Goal: Entertainment & Leisure: Browse casually

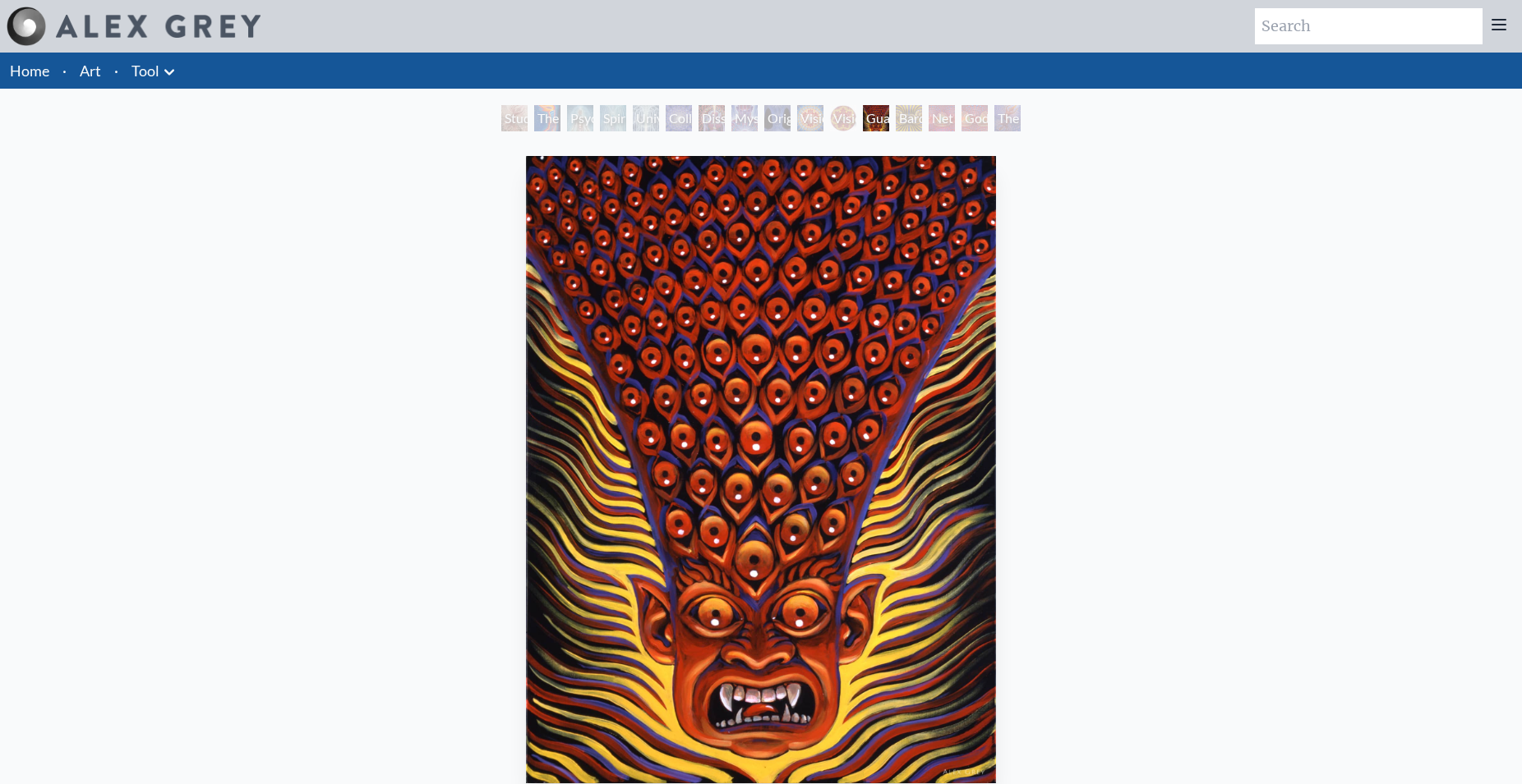
click at [97, 71] on link "Art" at bounding box center [90, 71] width 21 height 23
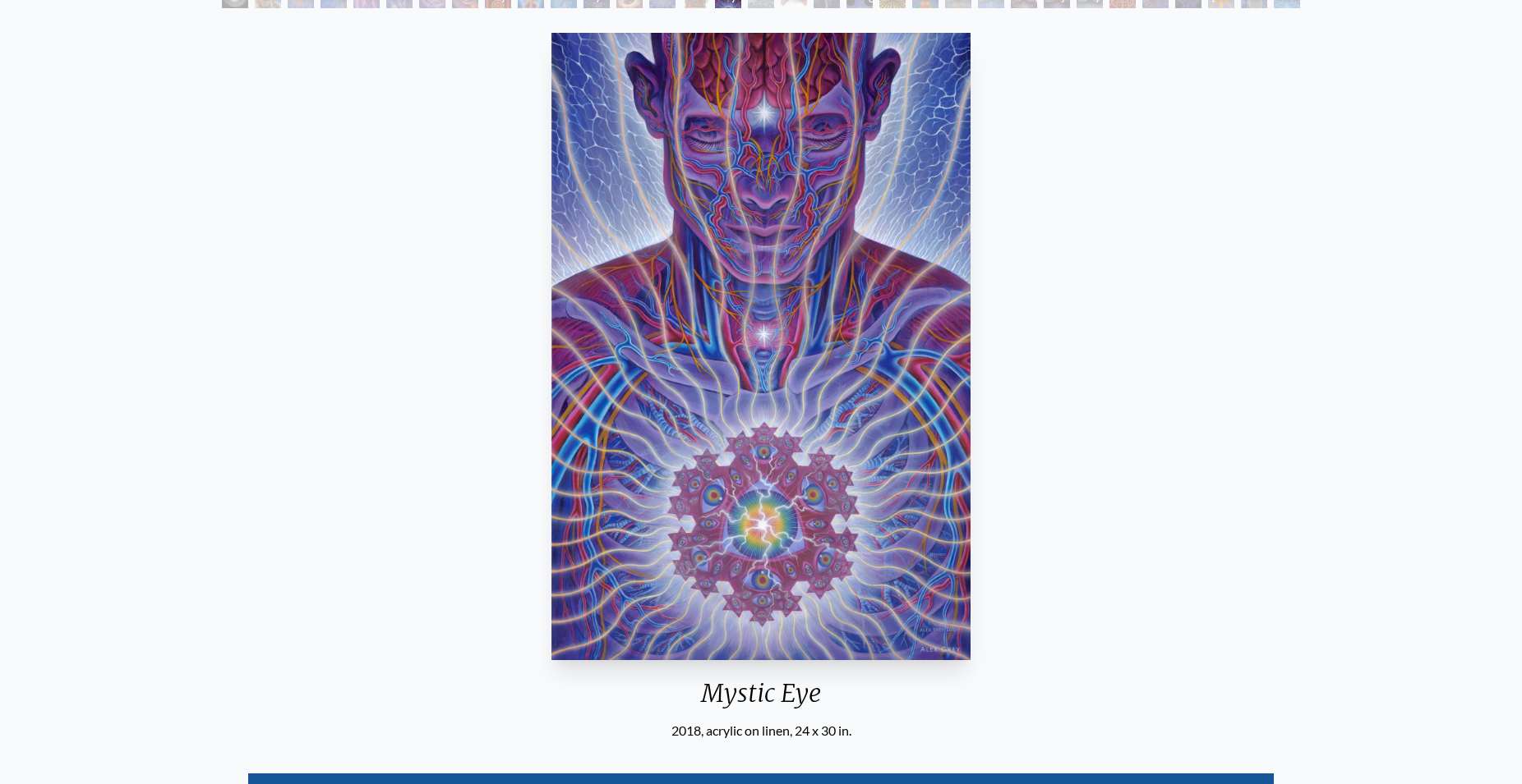
scroll to position [99, 0]
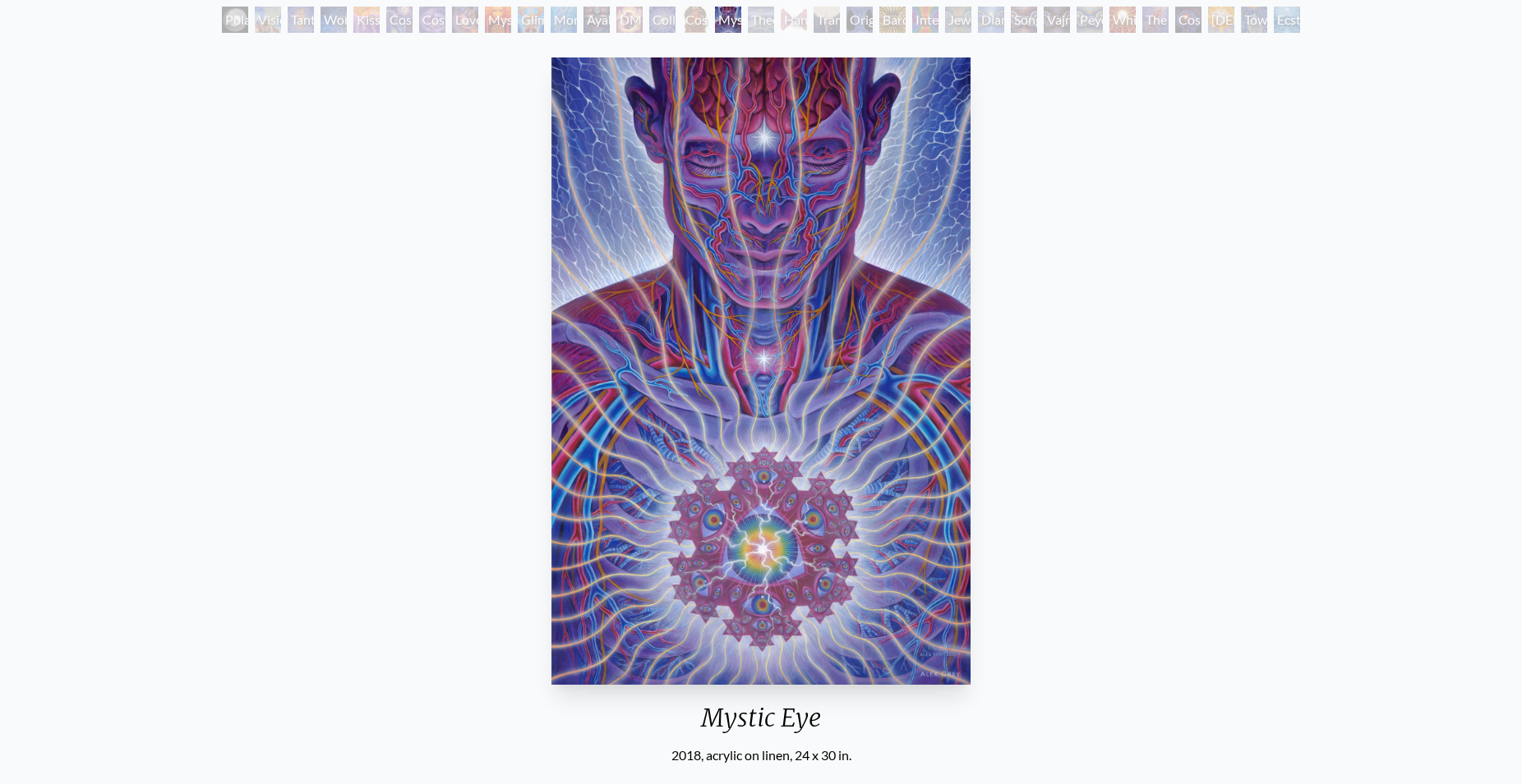
click at [700, 467] on img "16 / 33" at bounding box center [761, 371] width 419 height 628
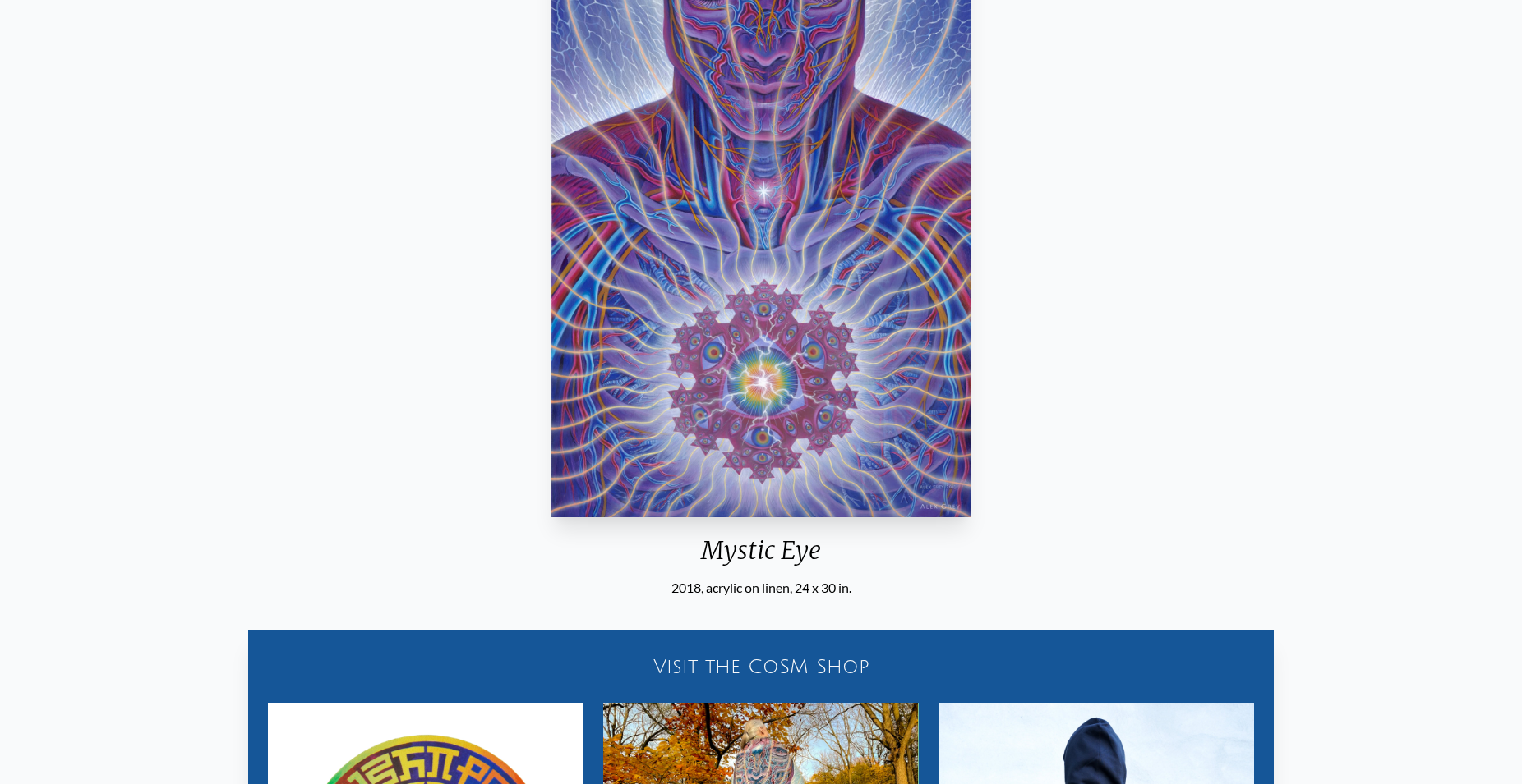
scroll to position [0, 0]
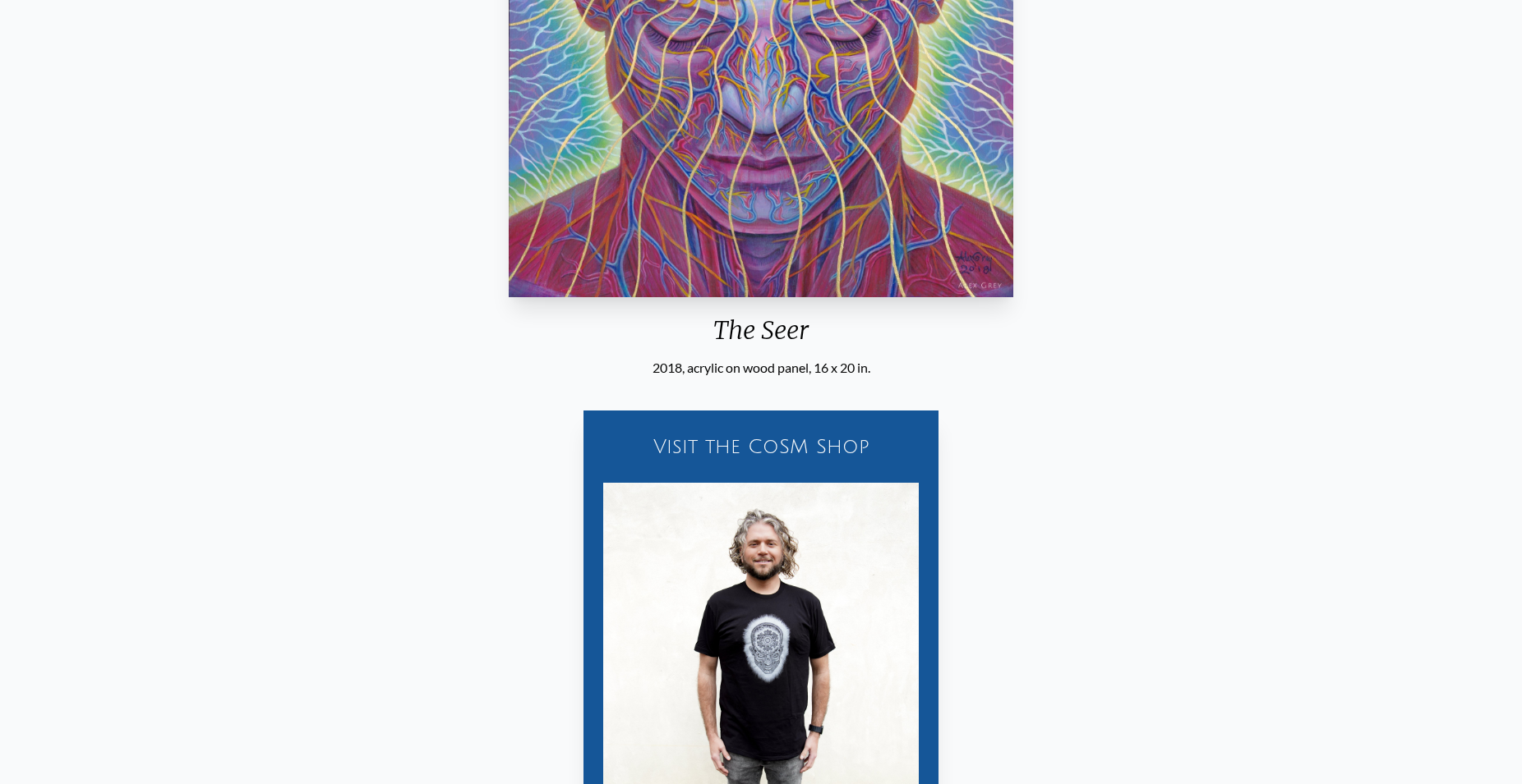
scroll to position [586, 0]
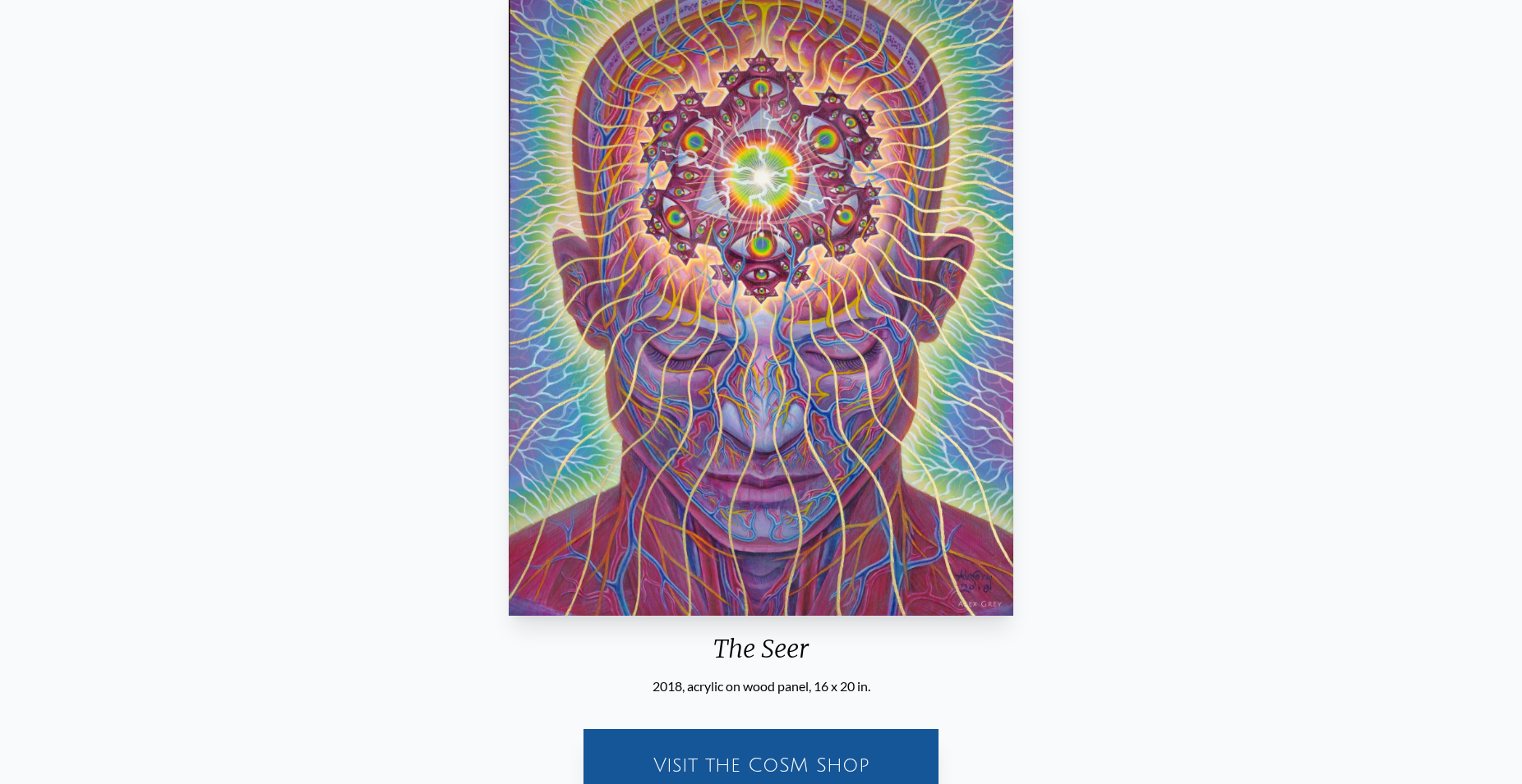
click at [791, 307] on img "11 / 31" at bounding box center [761, 302] width 505 height 628
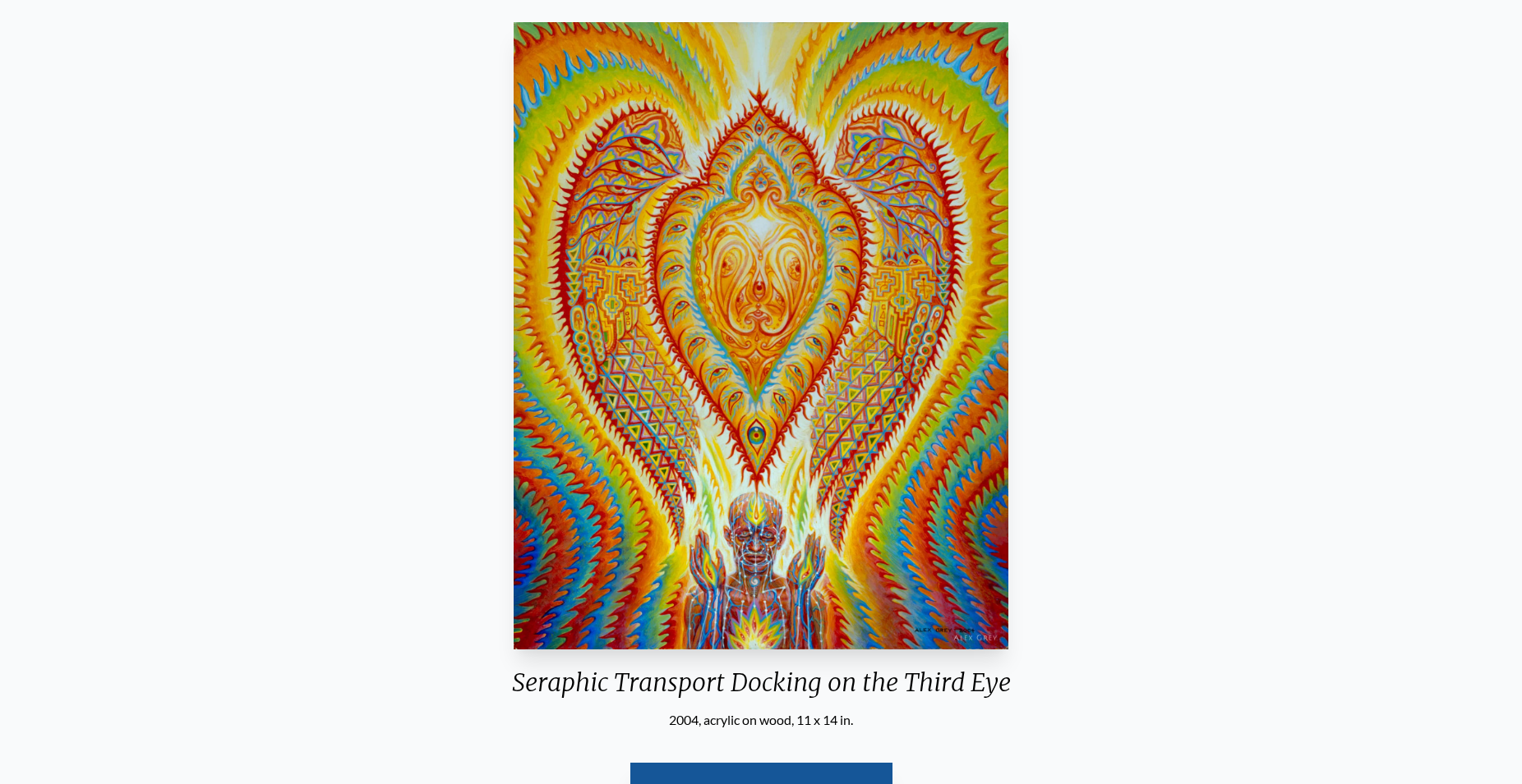
scroll to position [168, 0]
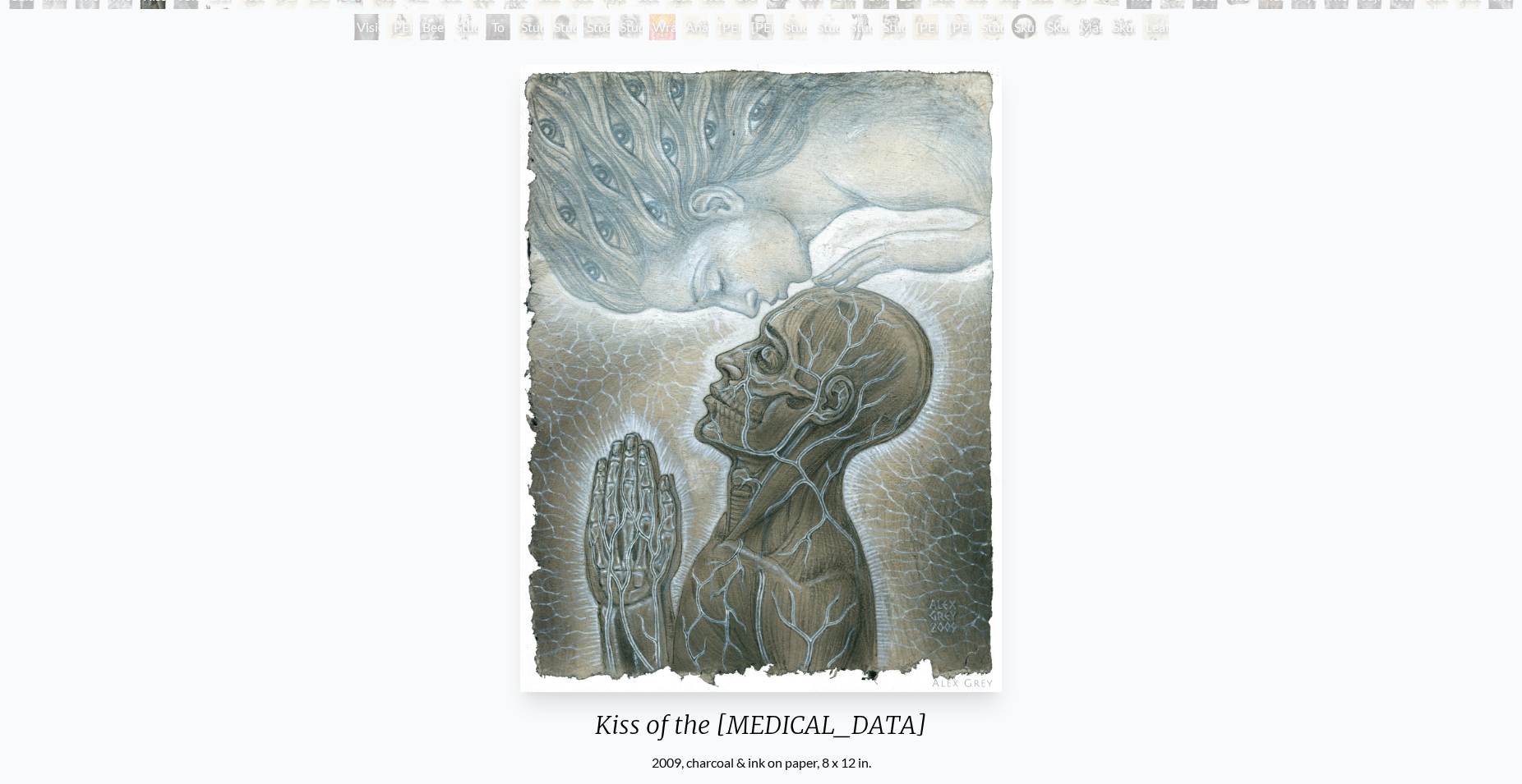
scroll to position [84, 0]
